Goal: Book appointment/travel/reservation

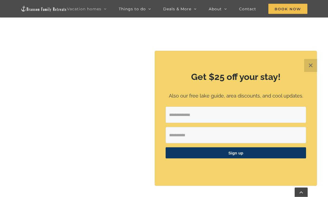
scroll to position [560, 0]
click at [309, 72] on button "✕" at bounding box center [310, 65] width 13 height 13
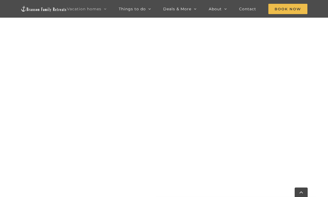
scroll to position [568, 0]
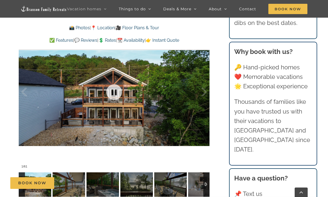
scroll to position [368, 0]
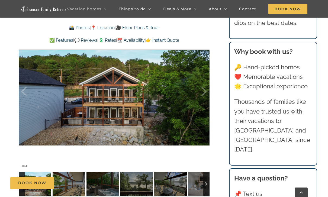
click at [68, 188] on img at bounding box center [69, 184] width 33 height 24
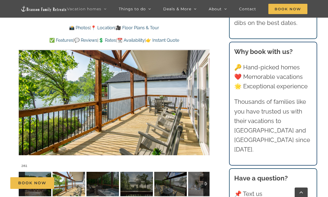
click at [97, 189] on img at bounding box center [102, 184] width 33 height 24
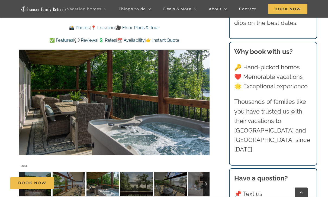
click at [134, 191] on img at bounding box center [136, 184] width 33 height 24
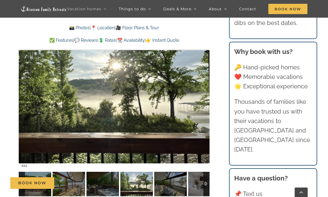
click at [174, 189] on img at bounding box center [170, 184] width 33 height 24
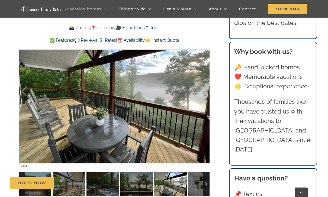
click at [196, 190] on img at bounding box center [204, 184] width 33 height 24
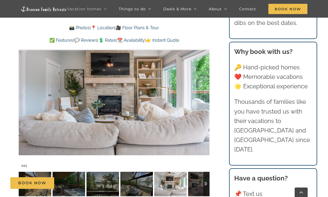
click at [198, 185] on img at bounding box center [204, 184] width 33 height 24
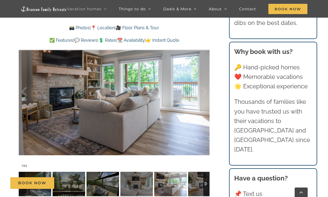
click at [196, 186] on img at bounding box center [204, 184] width 33 height 24
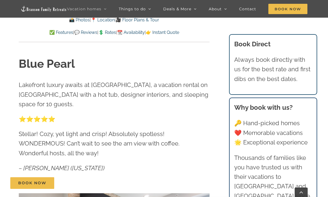
scroll to position [186, 0]
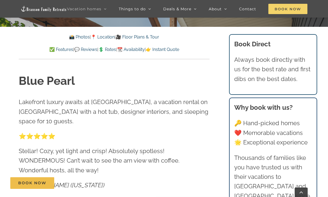
click at [283, 14] on span "Book Now" at bounding box center [287, 9] width 39 height 10
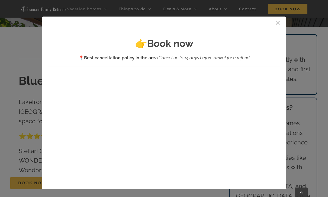
click at [278, 22] on button "×" at bounding box center [277, 23] width 5 height 8
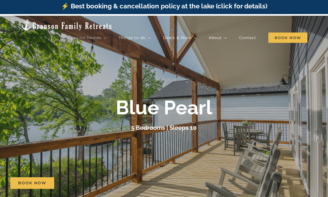
scroll to position [0, 0]
